Goal: Book appointment/travel/reservation

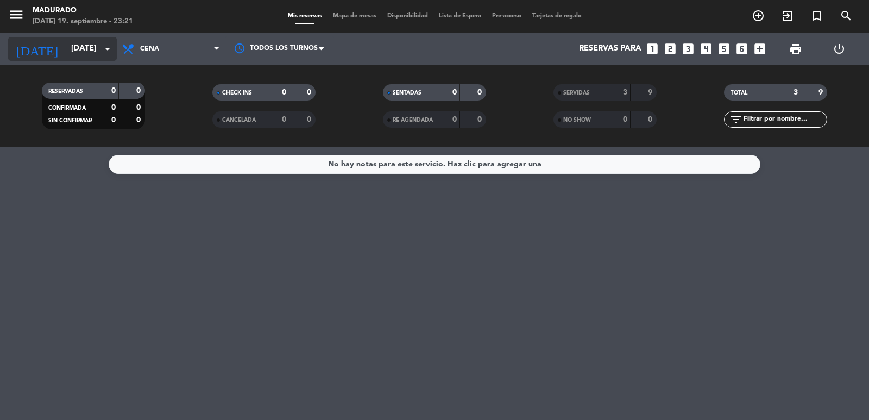
click at [66, 45] on input "[DATE]" at bounding box center [118, 49] width 105 height 21
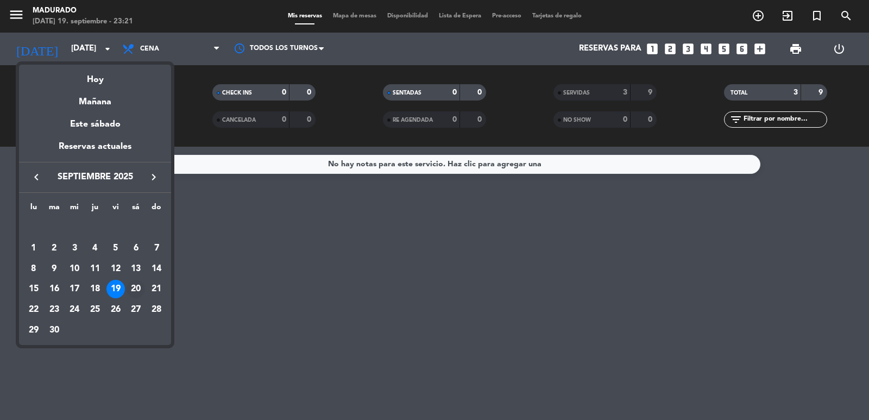
click at [134, 285] on div "20" at bounding box center [136, 289] width 18 height 18
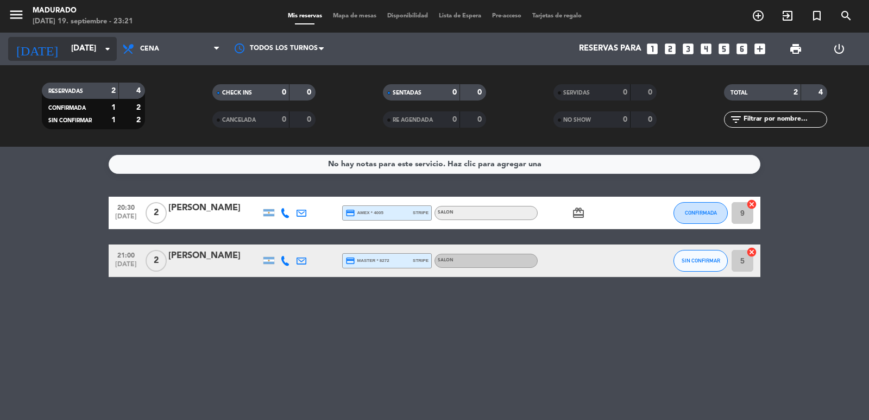
click at [90, 50] on input "[DATE]" at bounding box center [118, 49] width 105 height 21
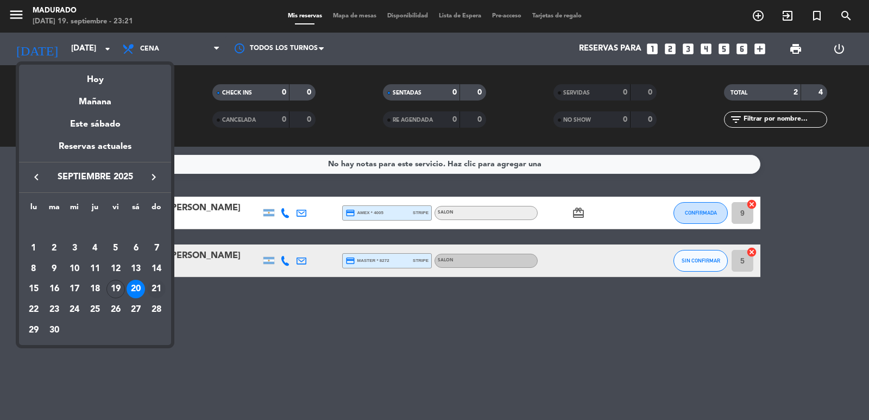
click at [160, 289] on div "21" at bounding box center [156, 289] width 18 height 18
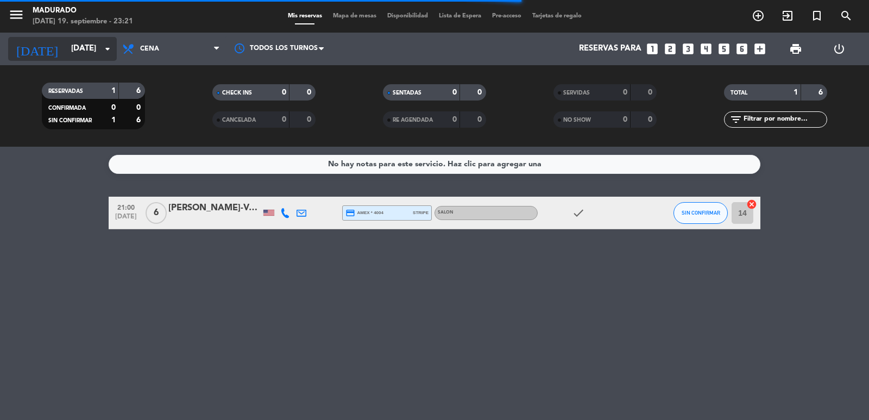
click at [70, 42] on input "[DATE]" at bounding box center [118, 49] width 105 height 21
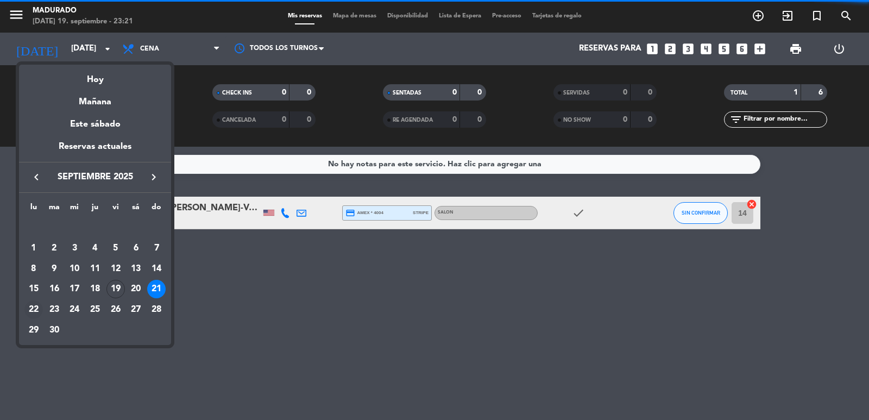
click at [34, 310] on div "22" at bounding box center [33, 310] width 18 height 18
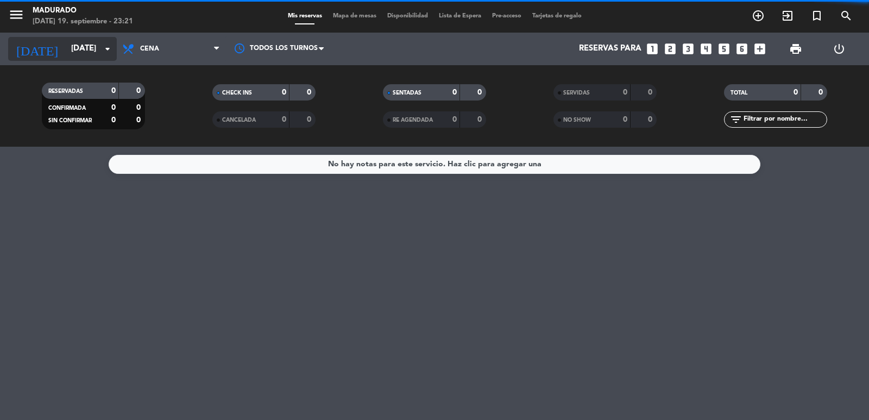
click at [66, 42] on input "[DATE]" at bounding box center [118, 49] width 105 height 21
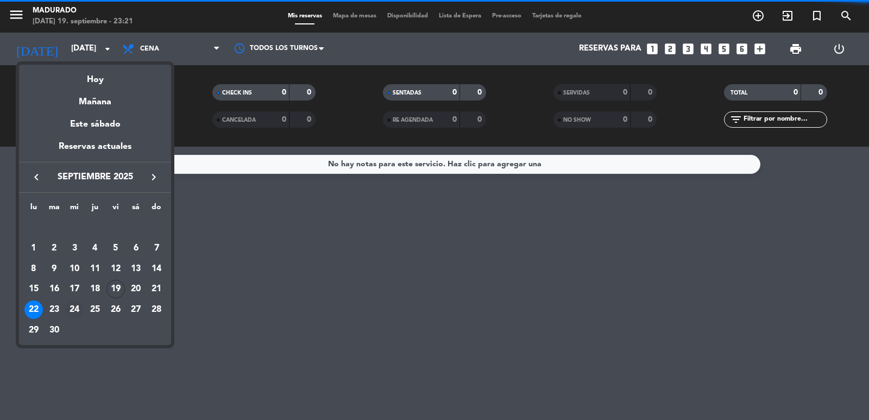
click at [71, 305] on div "24" at bounding box center [74, 310] width 18 height 18
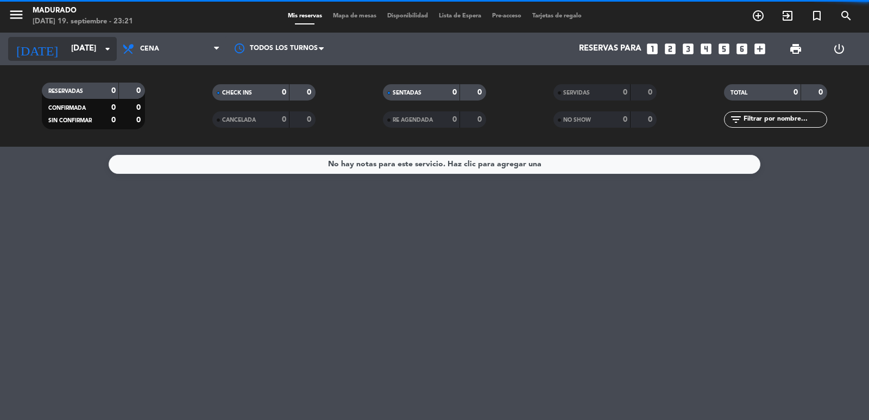
click at [86, 40] on input "[DATE]" at bounding box center [118, 49] width 105 height 21
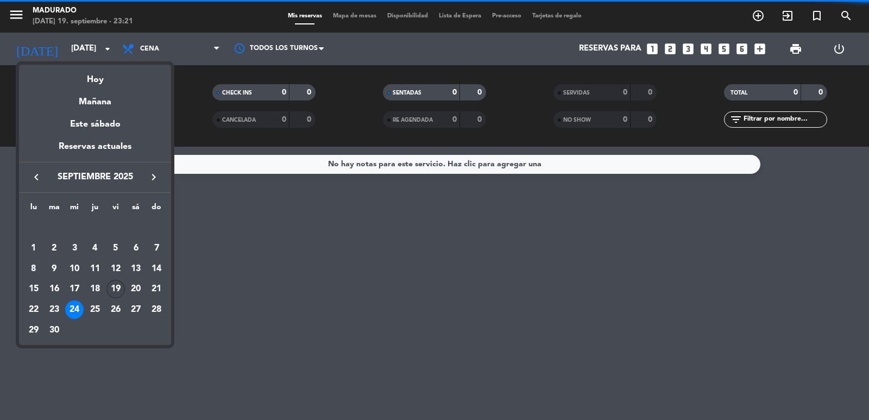
click at [117, 289] on div "19" at bounding box center [116, 289] width 18 height 18
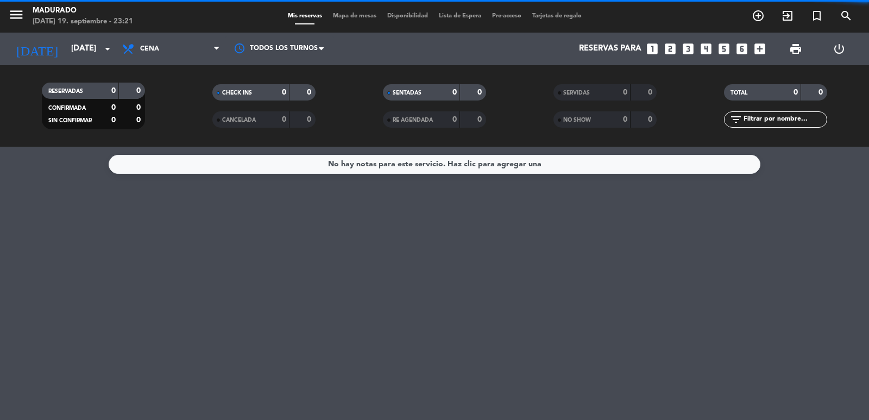
type input "[DATE]"
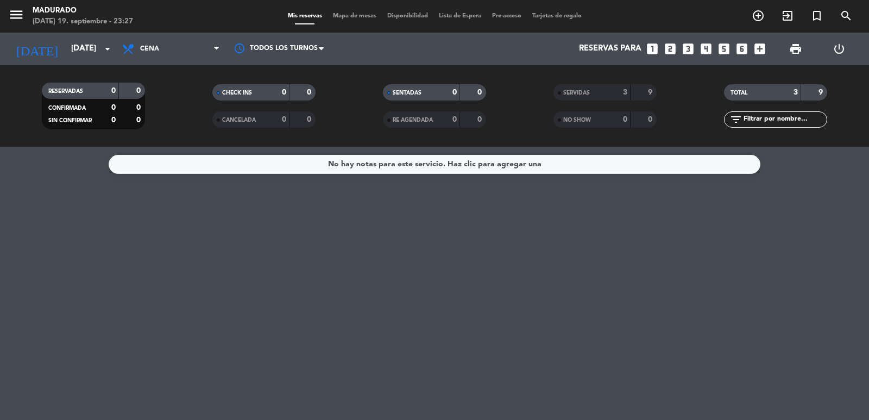
drag, startPoint x: 131, startPoint y: 264, endPoint x: 307, endPoint y: 328, distance: 187.4
click at [433, 296] on div "No hay notas para este servicio. Haz clic para agregar una" at bounding box center [434, 283] width 869 height 273
